Goal: Information Seeking & Learning: Learn about a topic

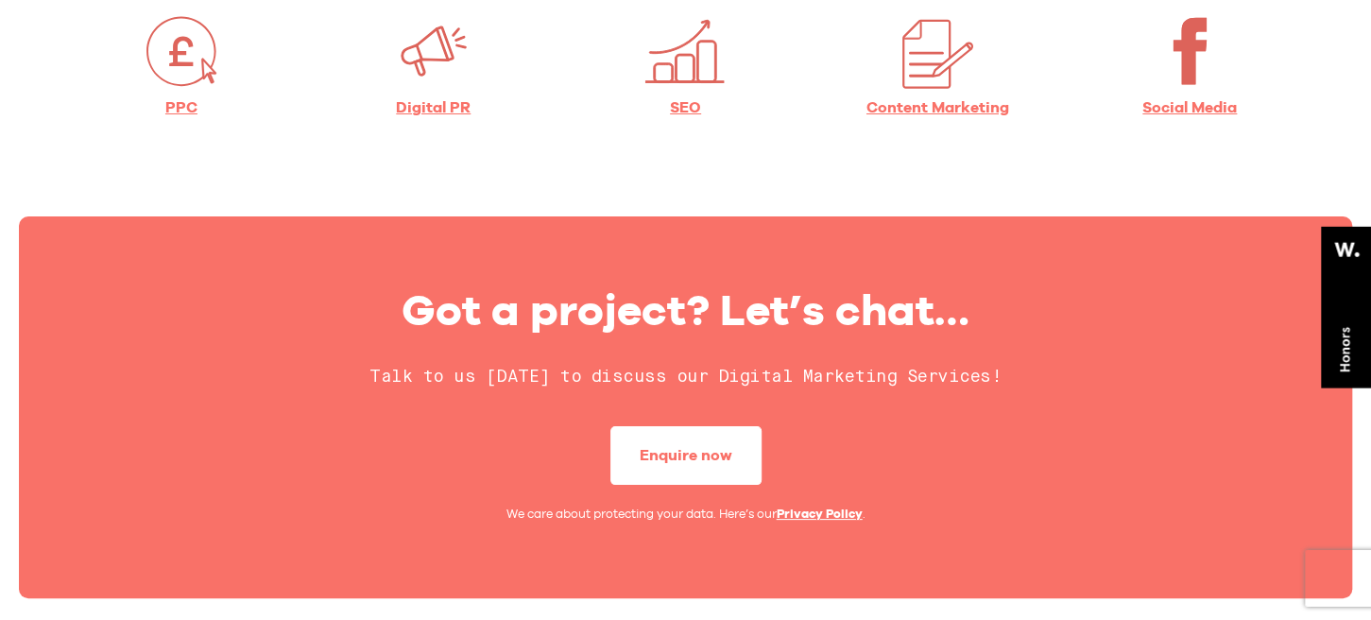
scroll to position [1159, 0]
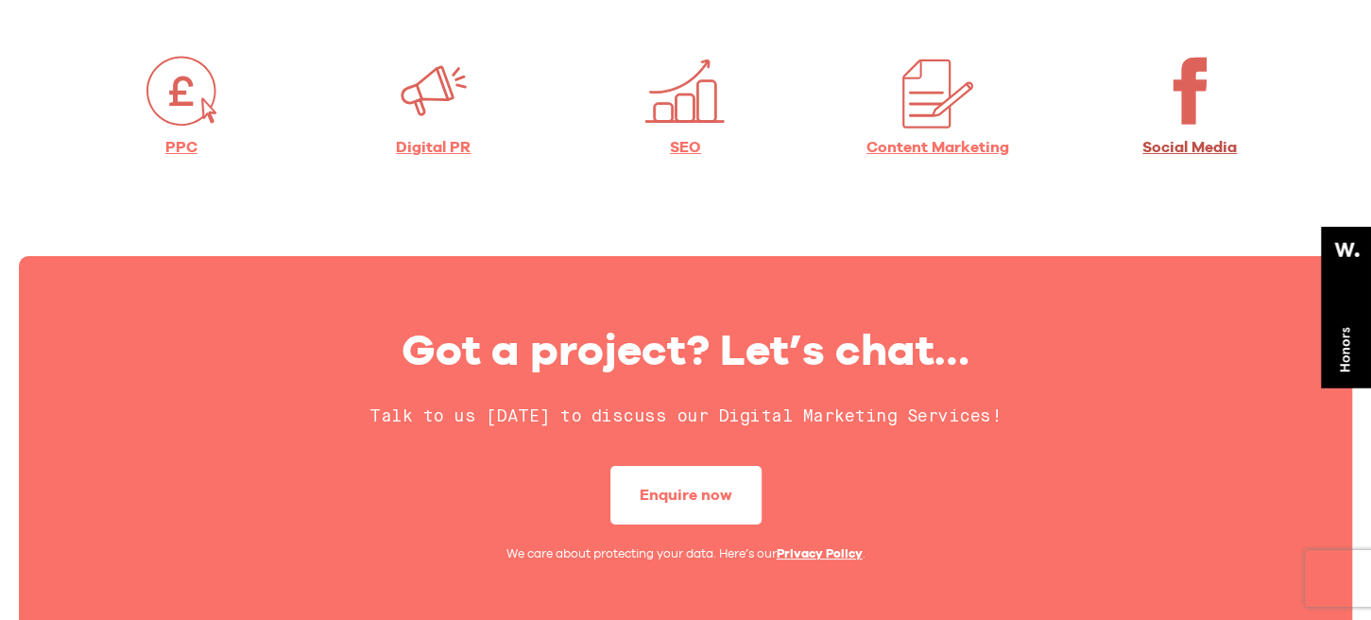
click at [1182, 152] on link "Social Media" at bounding box center [1189, 147] width 94 height 18
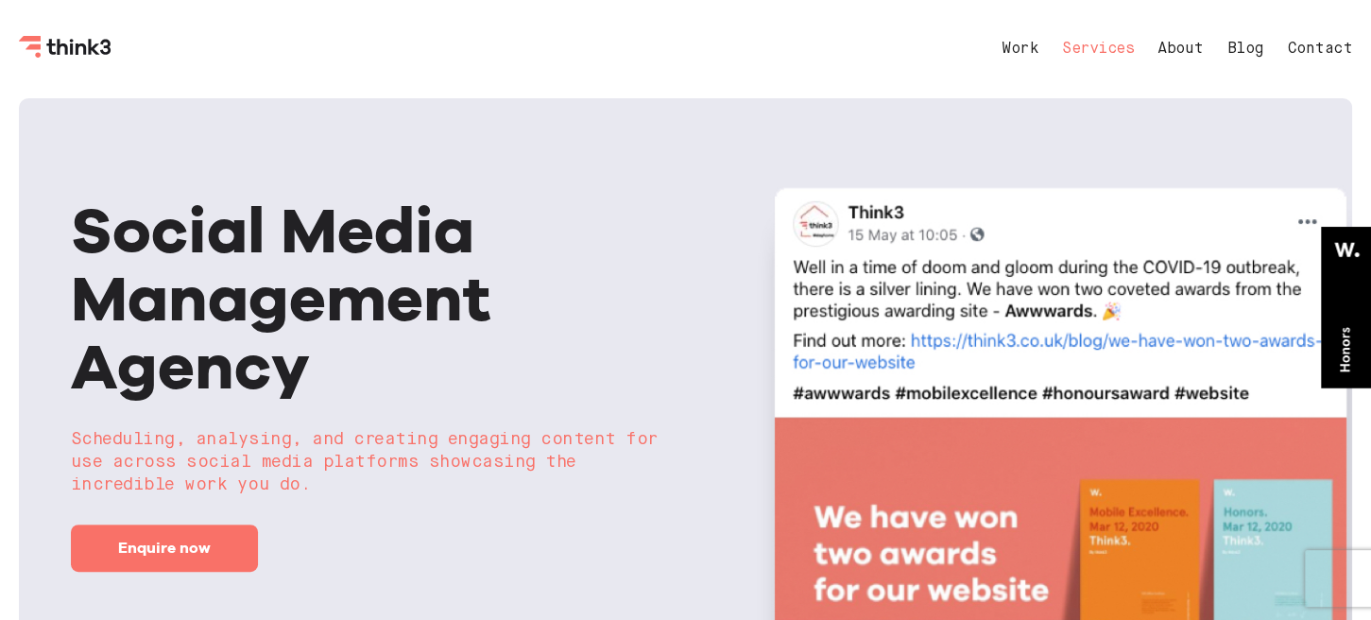
click at [1089, 48] on link "Services" at bounding box center [1098, 49] width 72 height 15
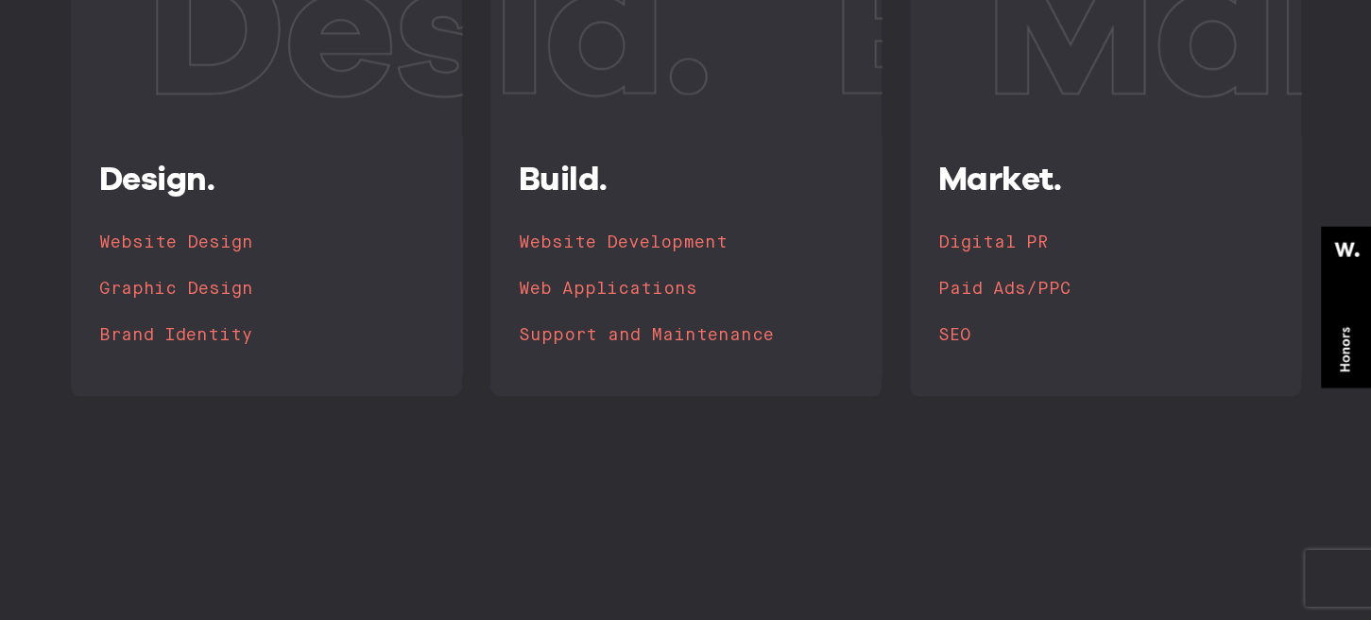
scroll to position [517, 0]
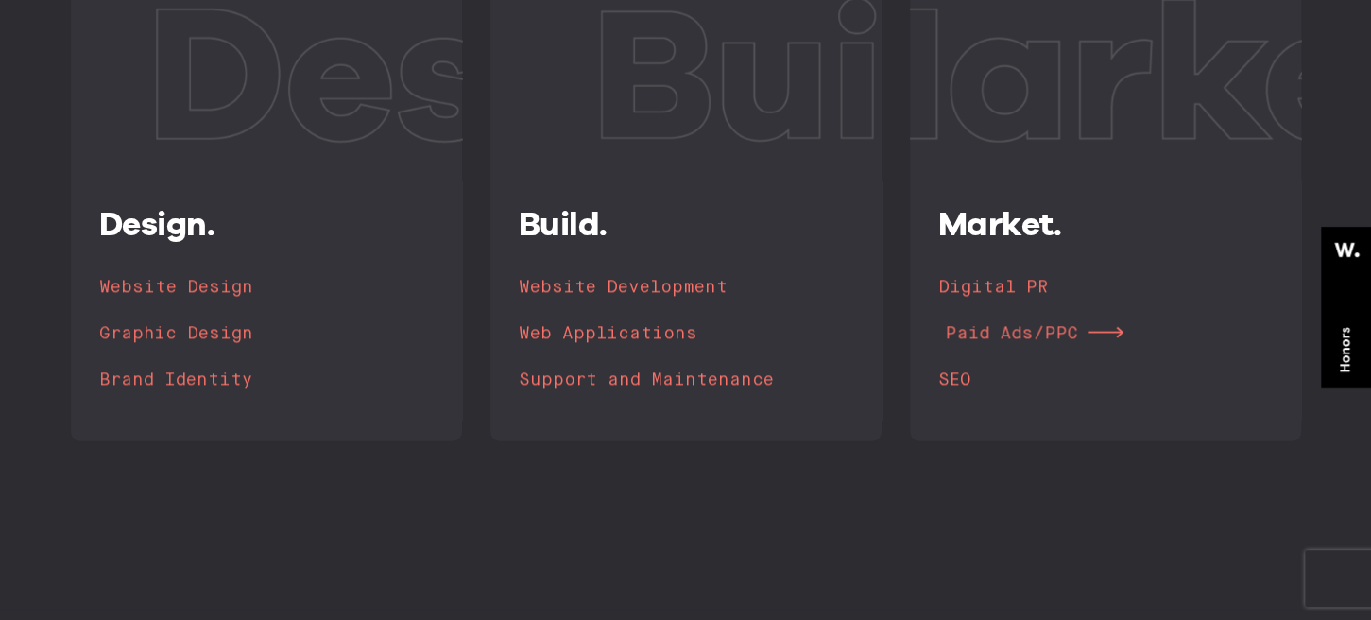
click at [1023, 337] on h4 "Paid Ads/PPC" at bounding box center [1011, 333] width 132 height 26
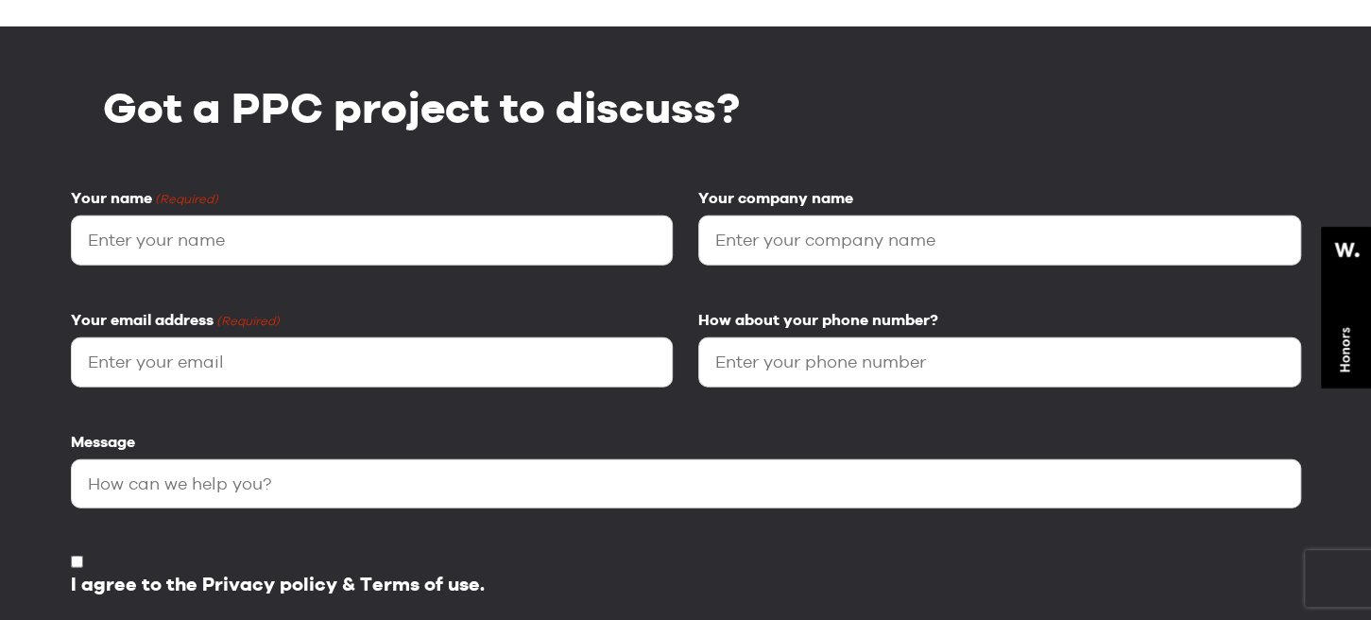
scroll to position [2723, 0]
